Goal: Find specific page/section: Find specific page/section

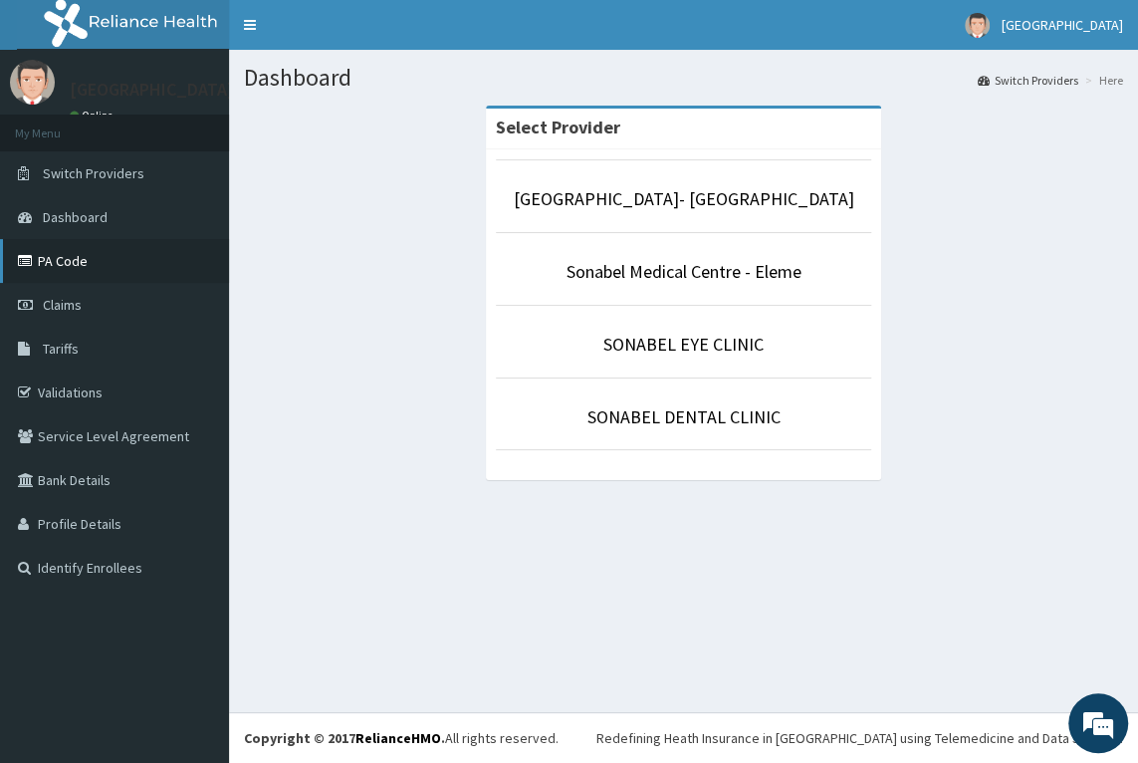
click at [58, 254] on link "PA Code" at bounding box center [114, 261] width 229 height 44
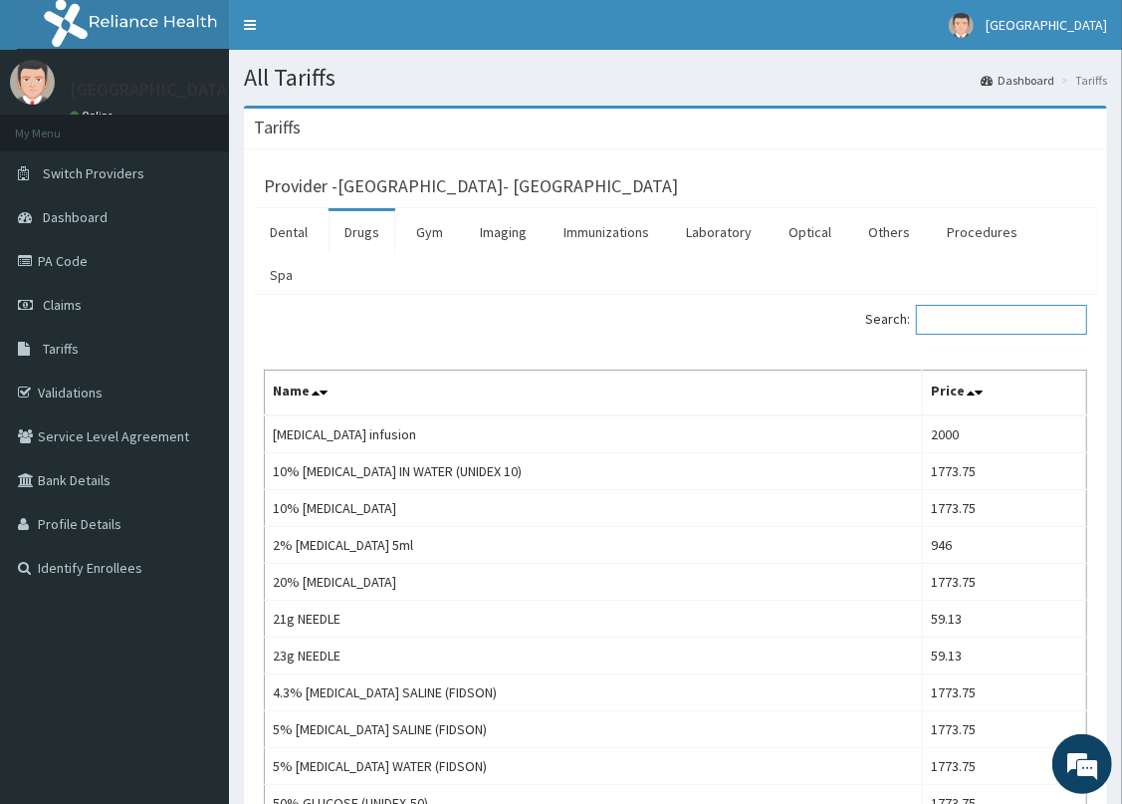
click at [1015, 305] on input "Search:" at bounding box center [1001, 320] width 171 height 30
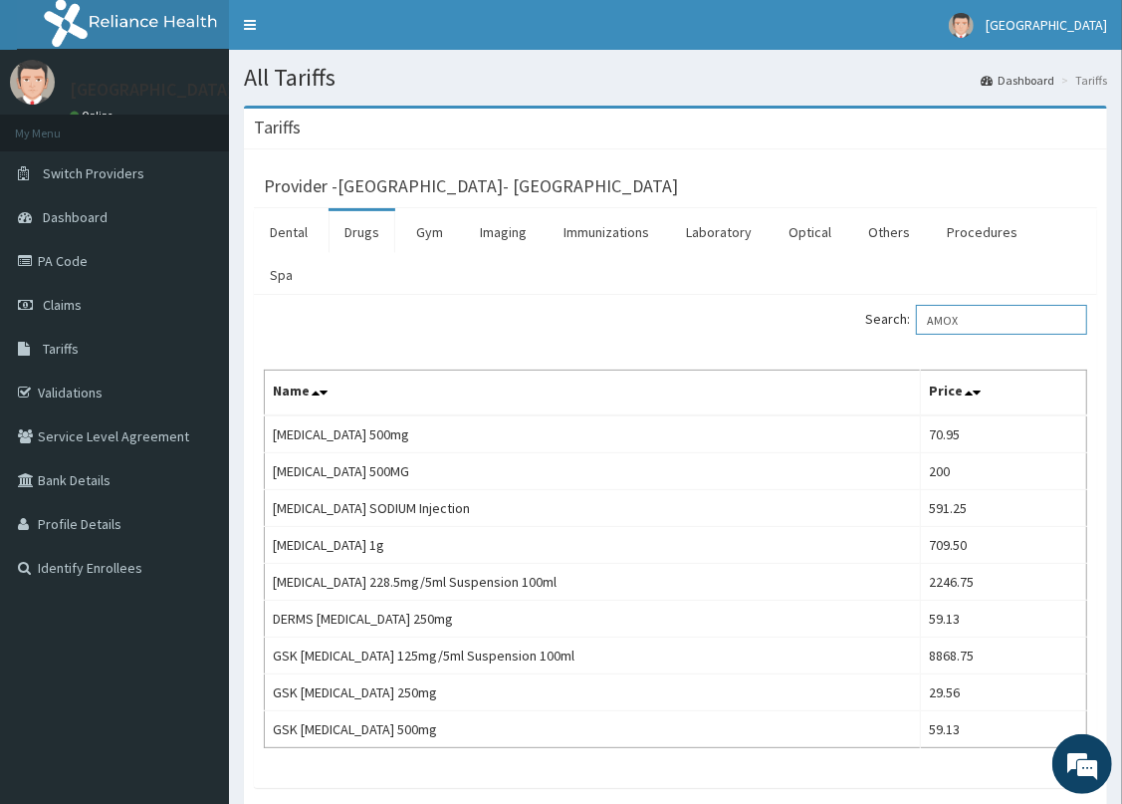
type input "AMOX"
click at [94, 268] on link "PA Code" at bounding box center [114, 261] width 229 height 44
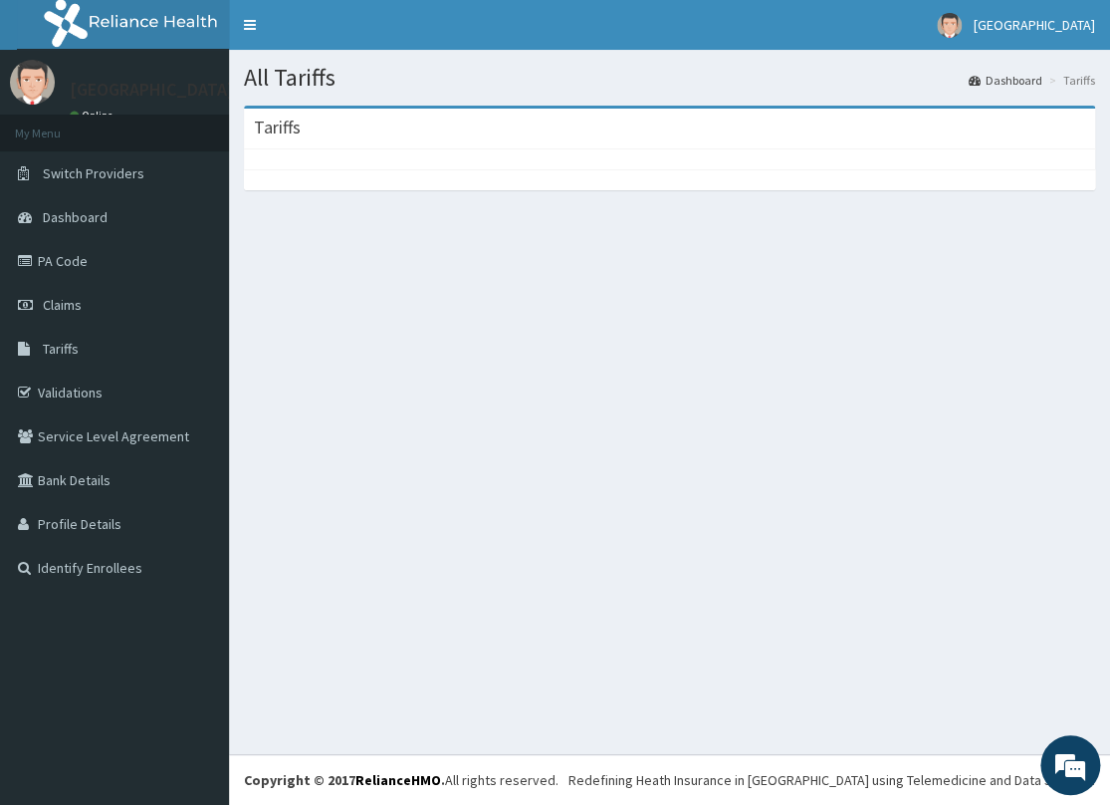
click at [579, 571] on div "All Tariffs Dashboard Tariffs Tariffs" at bounding box center [669, 402] width 881 height 704
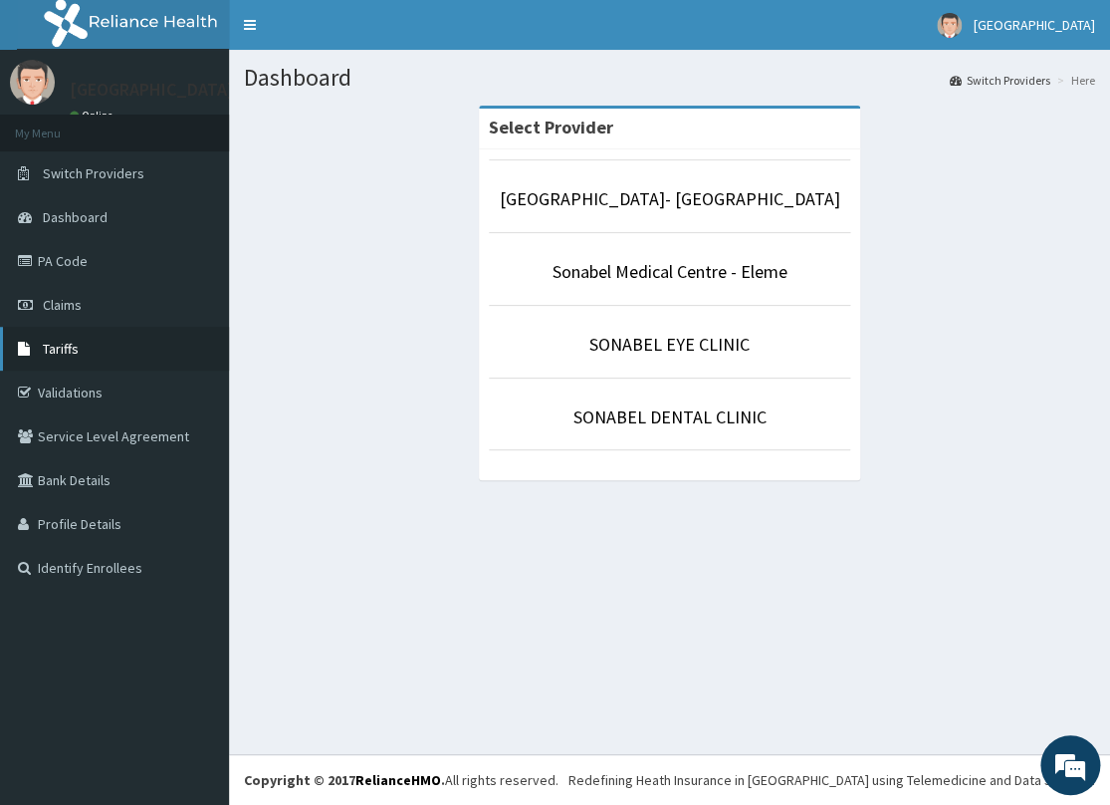
click at [80, 346] on link "Tariffs" at bounding box center [114, 349] width 229 height 44
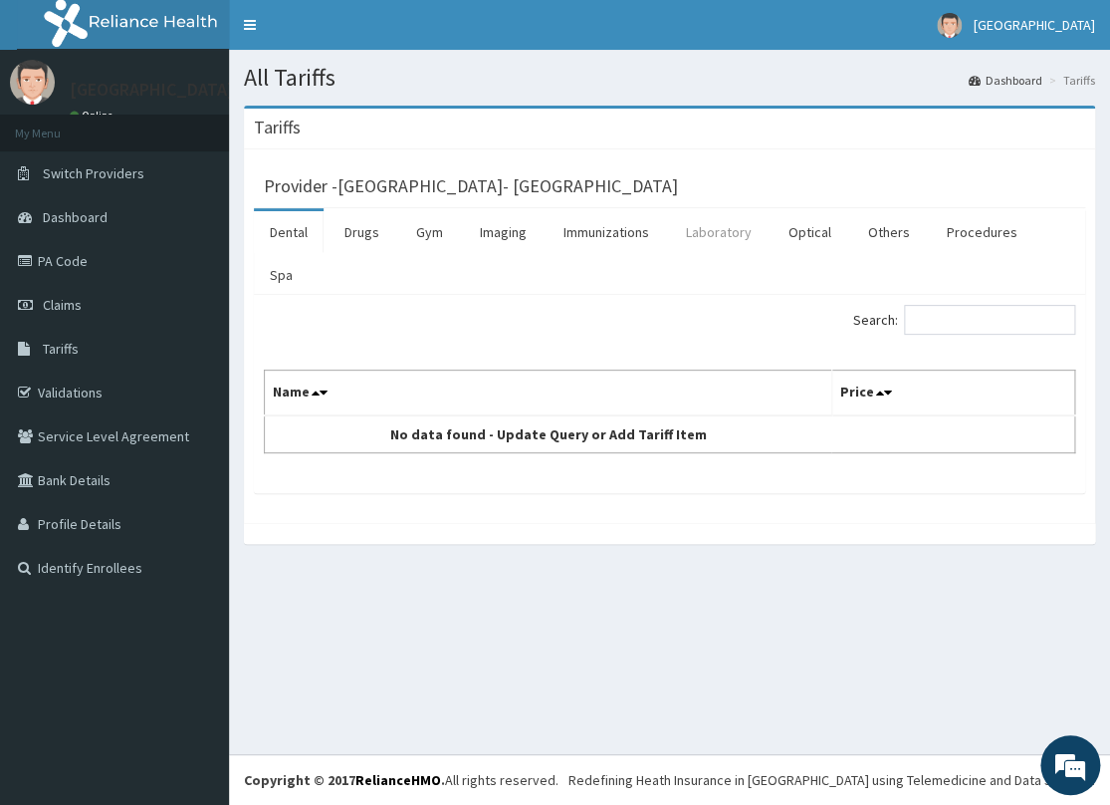
click at [733, 227] on link "Laboratory" at bounding box center [719, 232] width 98 height 42
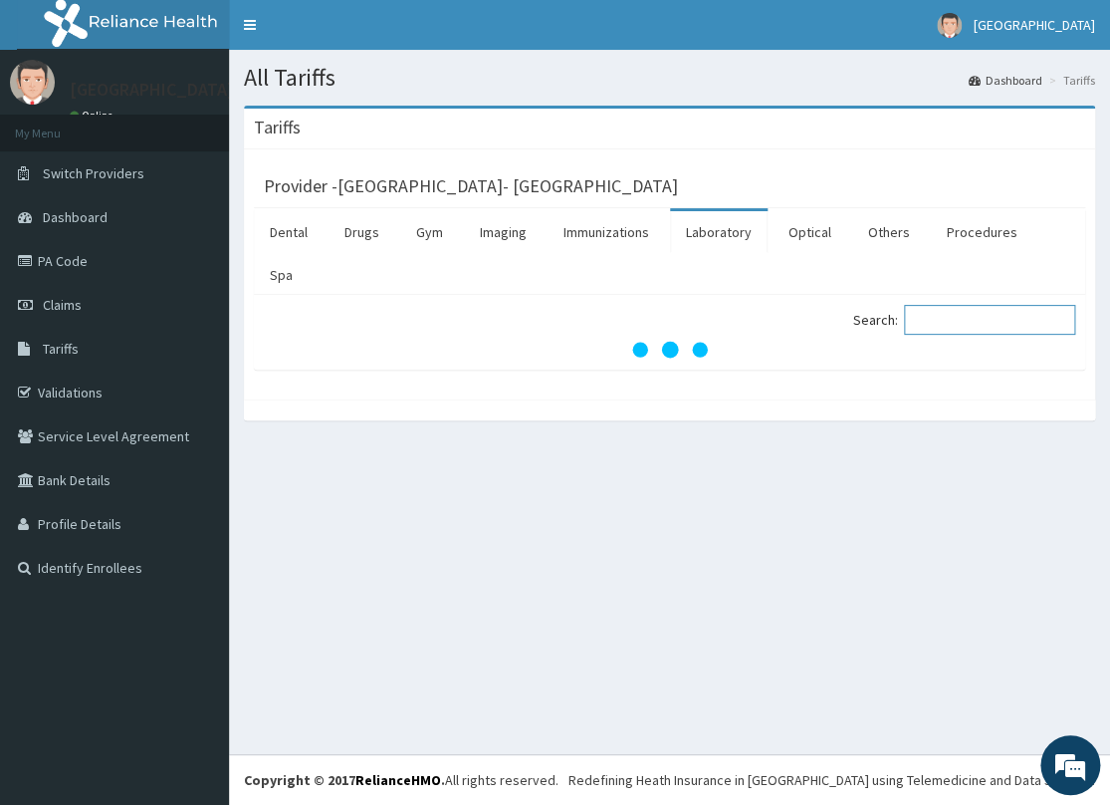
click at [965, 309] on input "Search:" at bounding box center [989, 320] width 171 height 30
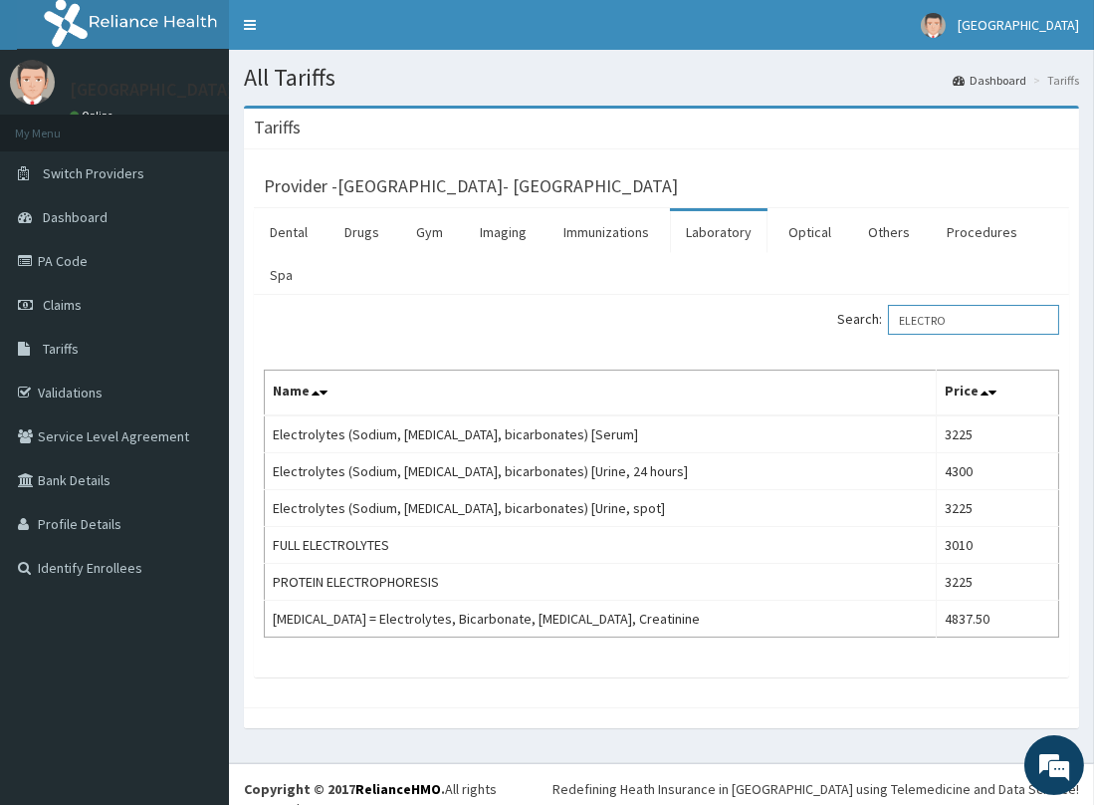
type input "ELECTRO"
